Goal: Task Accomplishment & Management: Complete application form

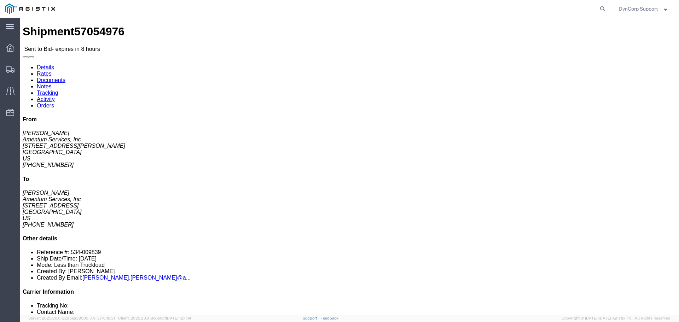
click icon "button"
click button "button"
click link "Notes"
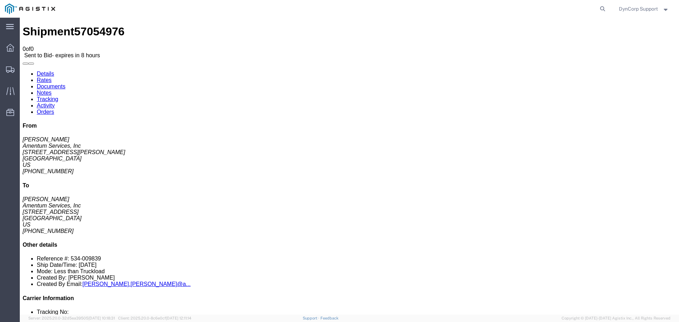
click at [65, 83] on link "Documents" at bounding box center [51, 86] width 29 height 6
click at [41, 71] on link "Details" at bounding box center [45, 74] width 17 height 6
click div "Shipment Detail Ship From Amentum Services, Inc ([PERSON_NAME]) [STREET_ADDRESS…"
click span "57054976"
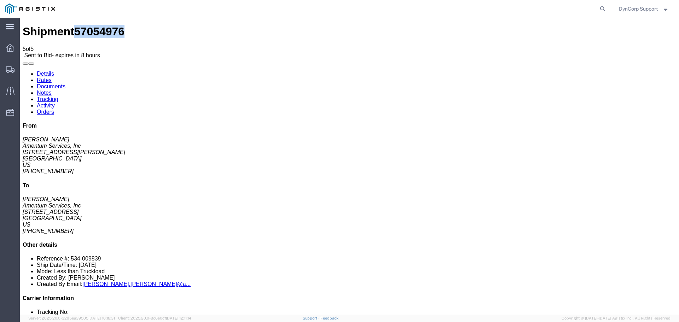
click span "57054976"
copy span "57054976"
click button "button"
click h4 "Routing & Vehicle Information"
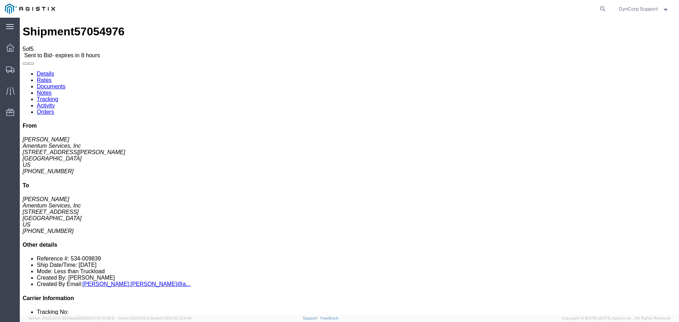
click link "Enter / Modify Bid"
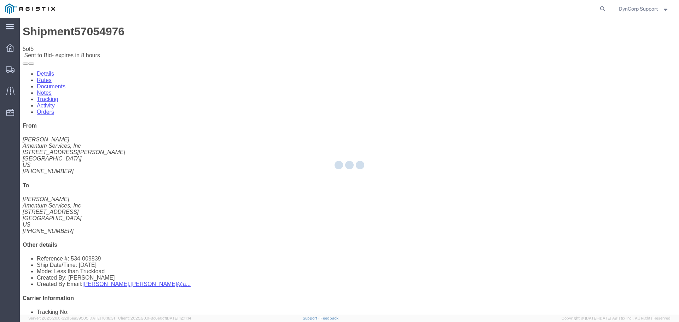
select select "3603"
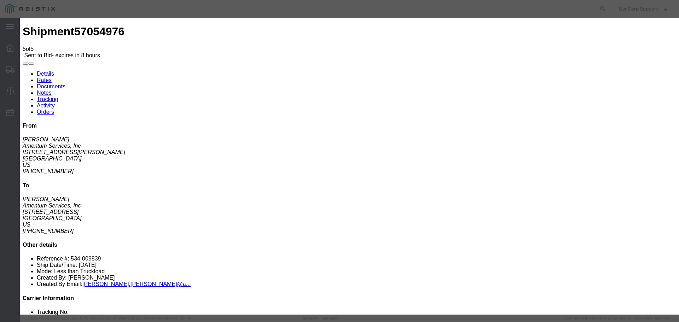
click input "text"
paste input "57054976"
type input "57054976"
drag, startPoint x: 326, startPoint y: 64, endPoint x: 335, endPoint y: 62, distance: 9.1
click div "Select LTL 5+ Day LTL Economy 3 - 5 Day Less than Truckload TL Standard 3 - 5 D…"
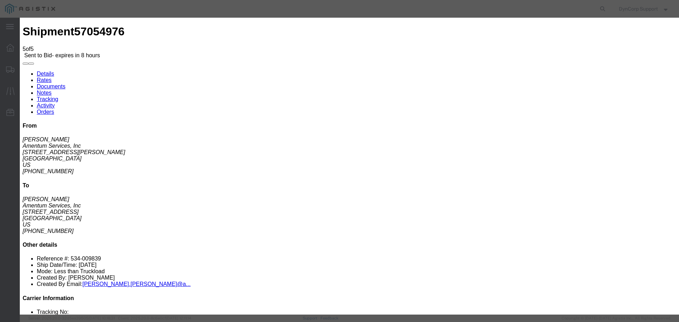
click select "Select LTL 5+ Day LTL Economy 3 - 5 Day Less than Truckload TL Standard 3 - 5 D…"
select select "29547"
click select "Select LTL 5+ Day LTL Economy 3 - 5 Day Less than Truckload TL Standard 3 - 5 D…"
click input "text"
paste input "57054976"
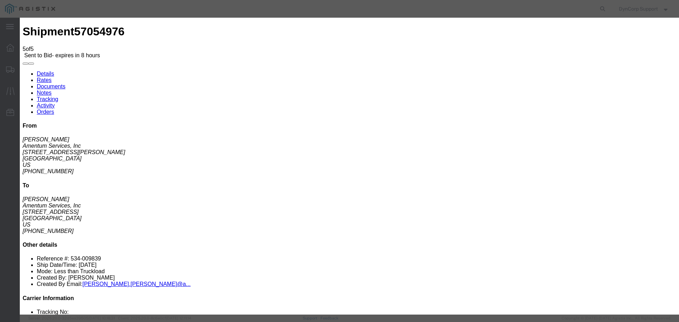
type input "57054976"
click select "Select Air Less than Truckload Multi-Leg Ocean Freight Rail Small Parcel Truckl…"
select select "TL"
click select "Select Air Less than Truckload Multi-Leg Ocean Freight Rail Small Parcel Truckl…"
click input "number"
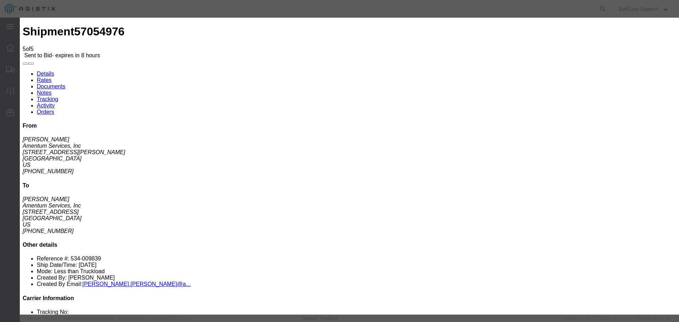
type input "1619"
click button "Submit"
